Goal: Information Seeking & Learning: Learn about a topic

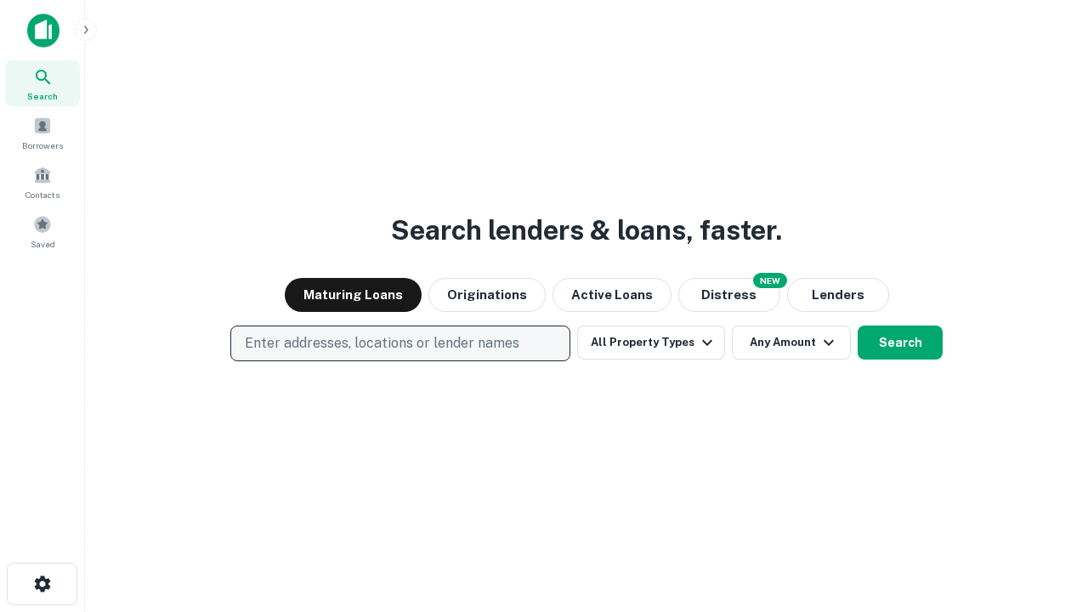
click at [400, 343] on p "Enter addresses, locations or lender names" at bounding box center [382, 343] width 275 height 20
type input "**********"
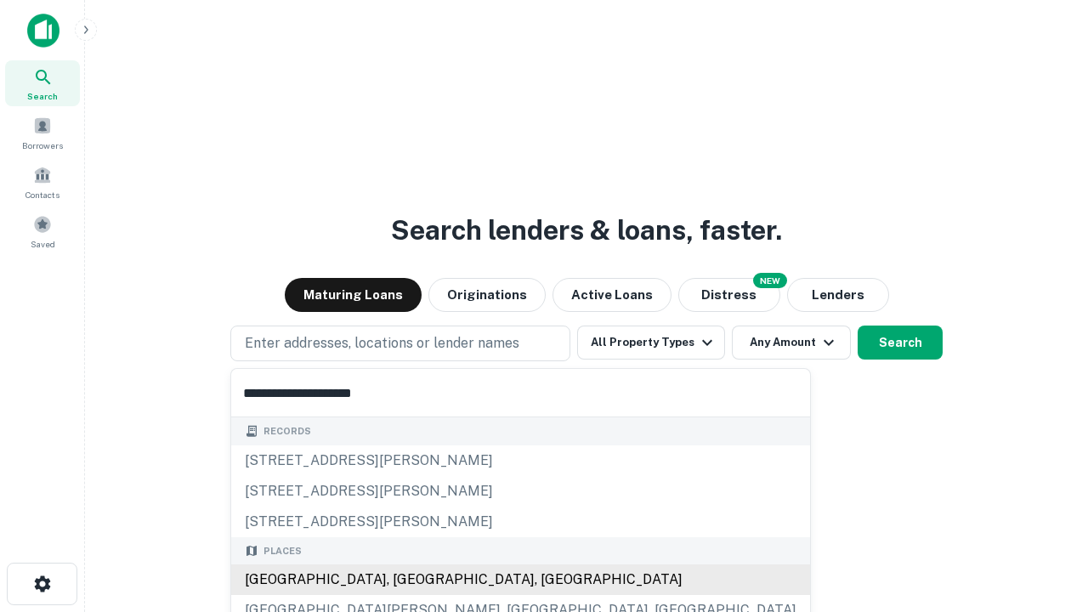
click at [406, 580] on div "[GEOGRAPHIC_DATA], [GEOGRAPHIC_DATA], [GEOGRAPHIC_DATA]" at bounding box center [520, 579] width 579 height 31
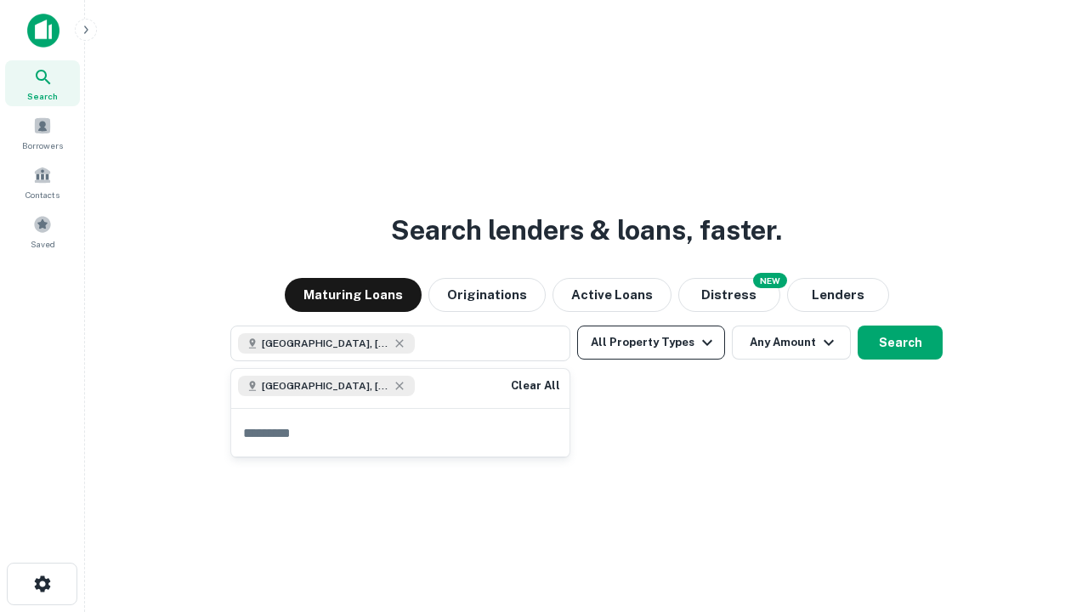
click at [651, 343] on button "All Property Types" at bounding box center [651, 343] width 148 height 34
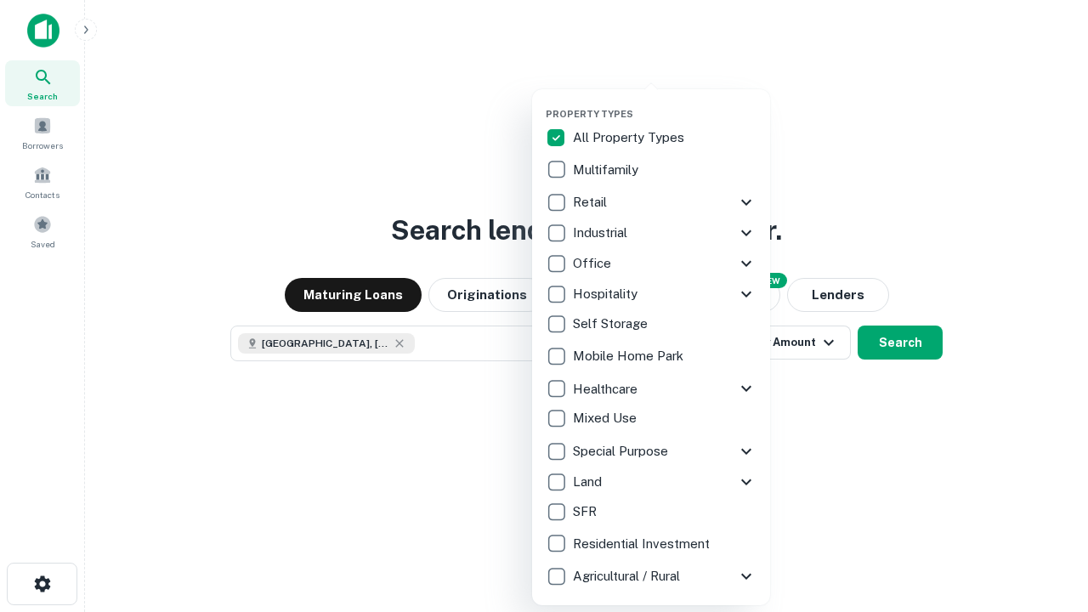
click at [665, 103] on button "button" at bounding box center [665, 103] width 238 height 1
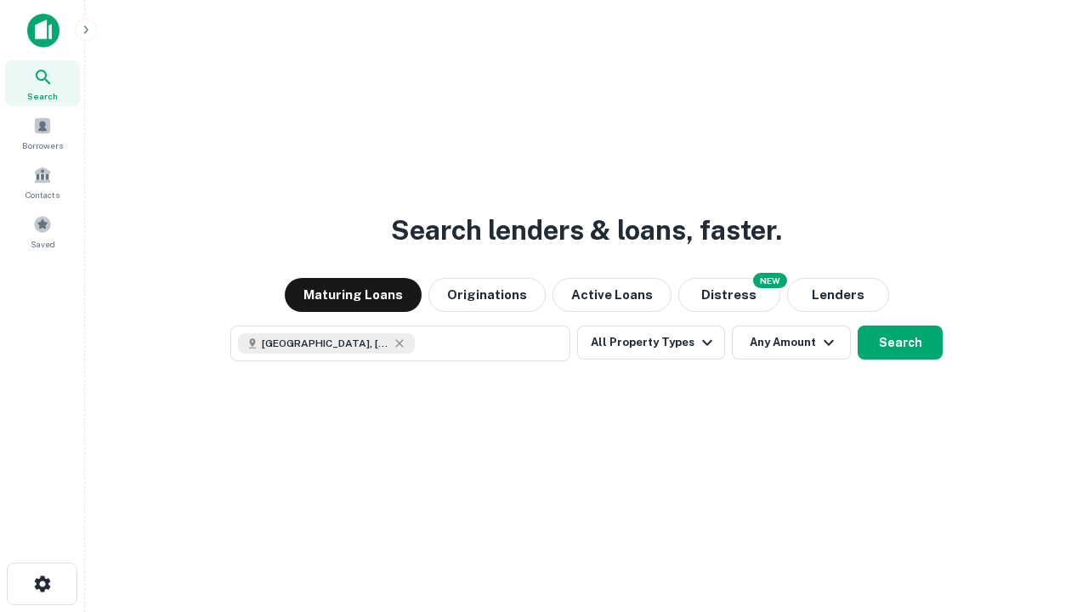
scroll to position [27, 0]
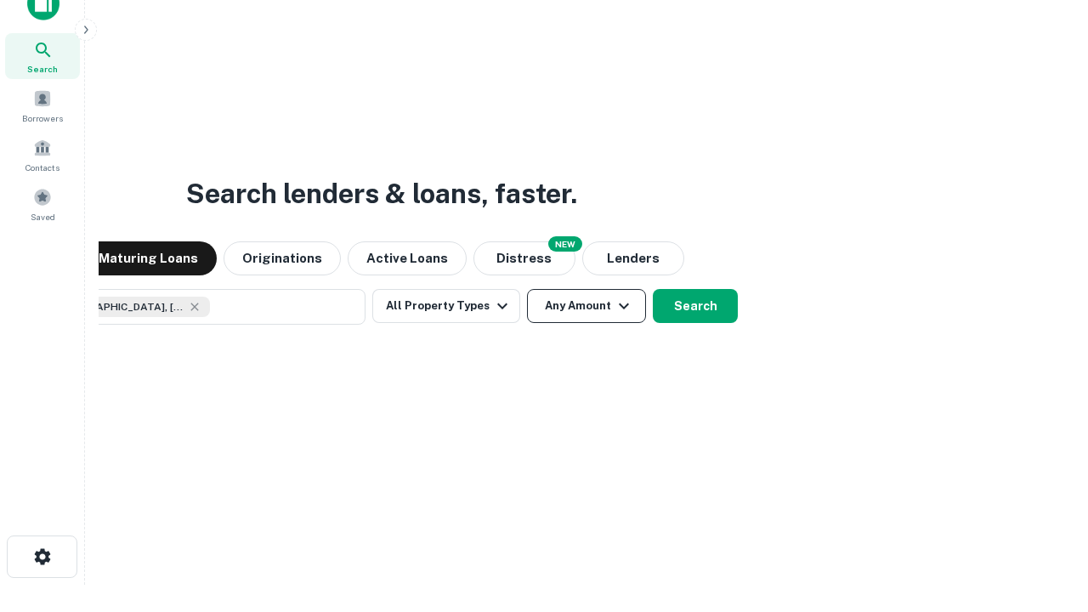
click at [527, 289] on button "Any Amount" at bounding box center [586, 306] width 119 height 34
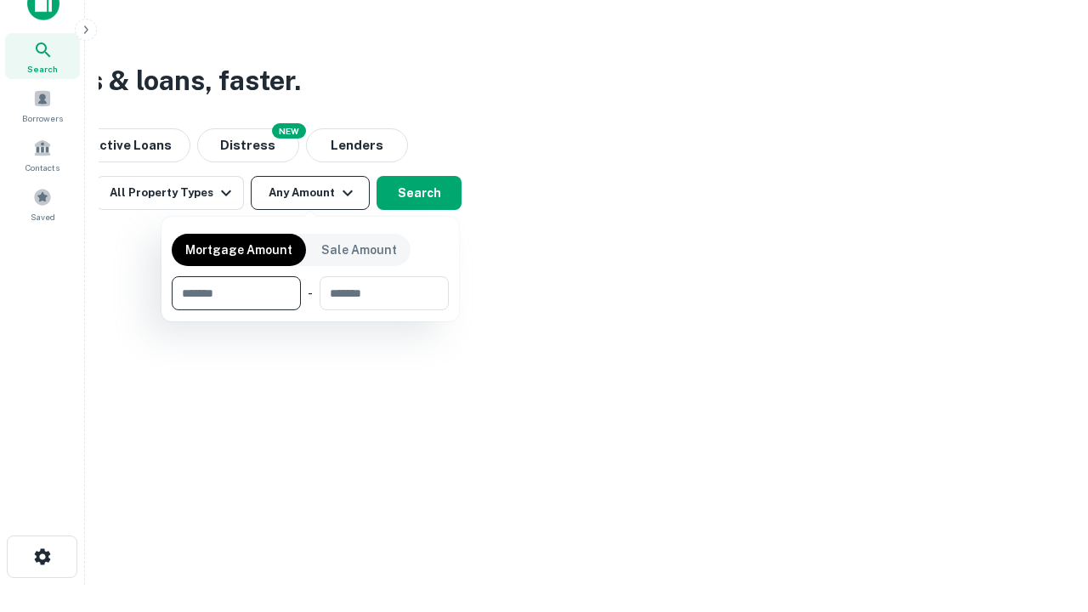
type input "*******"
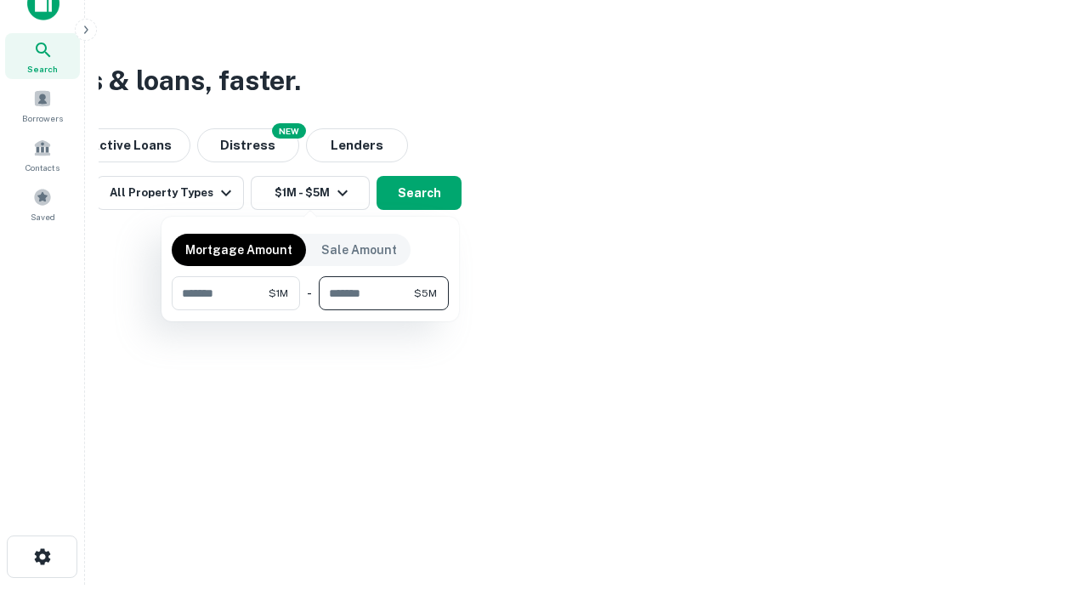
type input "*******"
click at [310, 310] on button "button" at bounding box center [310, 310] width 277 height 1
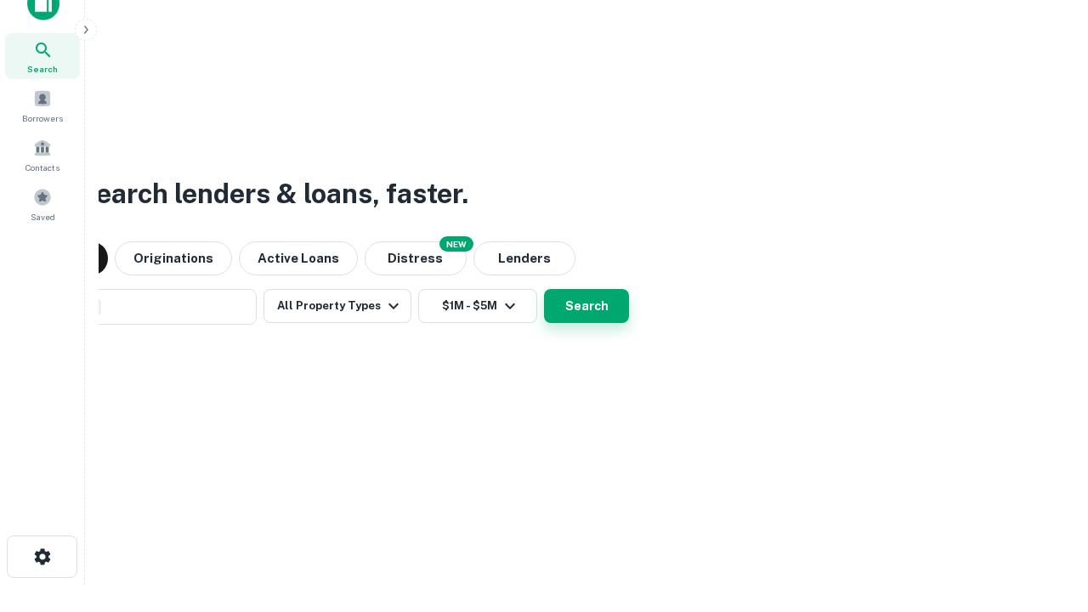
click at [544, 289] on button "Search" at bounding box center [586, 306] width 85 height 34
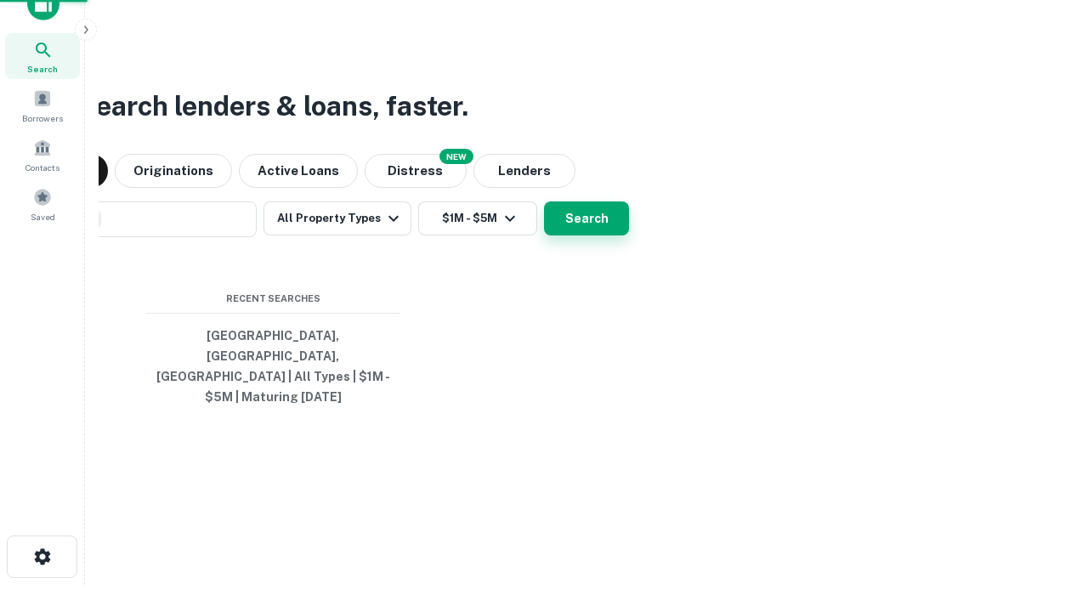
scroll to position [55, 481]
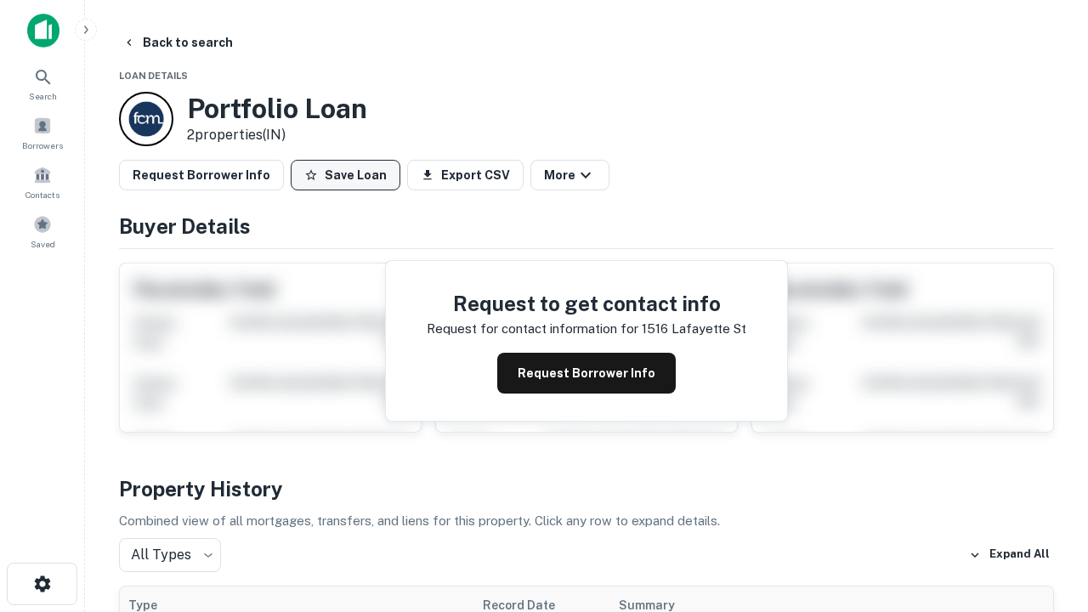
click at [345, 175] on button "Save Loan" at bounding box center [346, 175] width 110 height 31
click at [349, 175] on button "Loan Saved" at bounding box center [349, 175] width 117 height 31
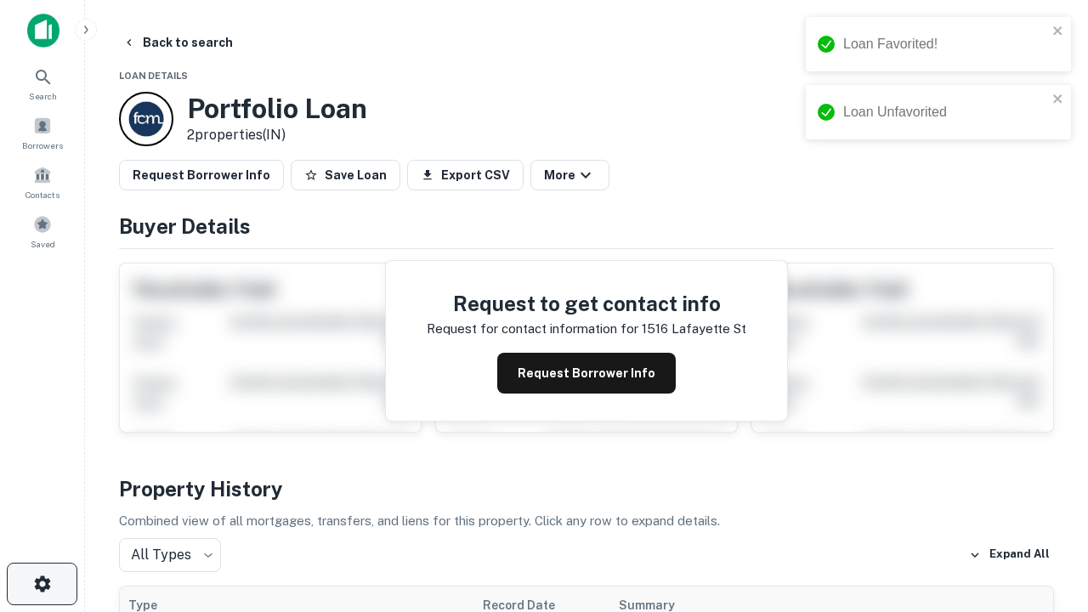
click at [42, 584] on icon "button" at bounding box center [42, 584] width 20 height 20
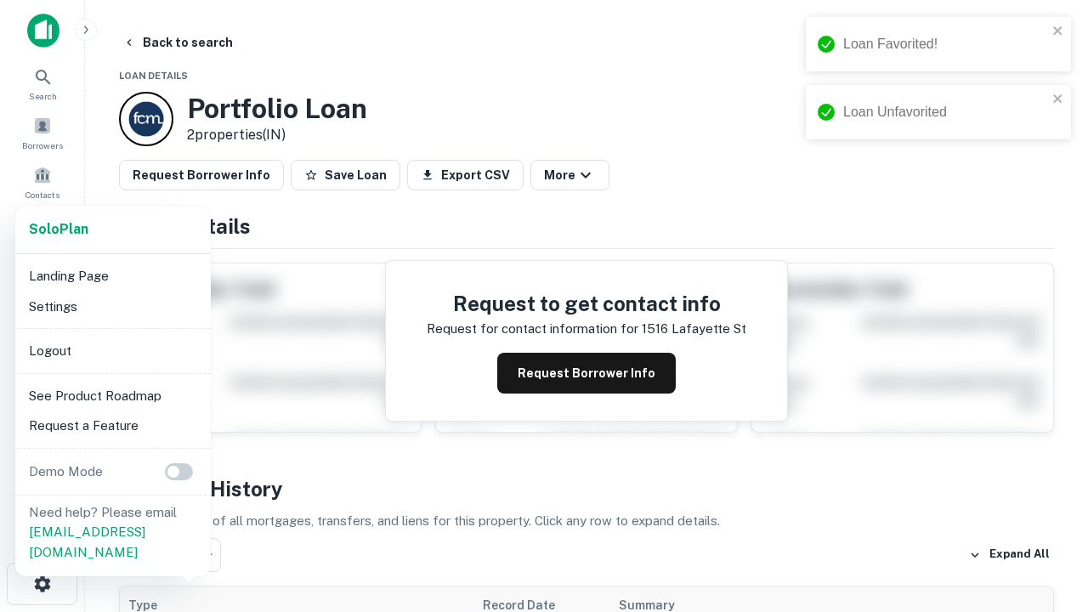
click at [112, 350] on li "Logout" at bounding box center [113, 351] width 182 height 31
